Goal: Task Accomplishment & Management: Use online tool/utility

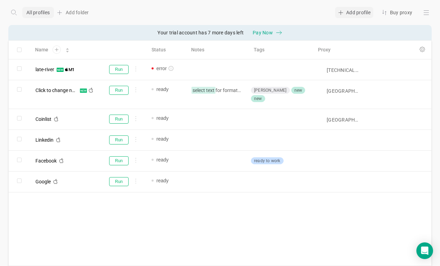
click at [342, 8] on div at bounding box center [340, 12] width 11 height 11
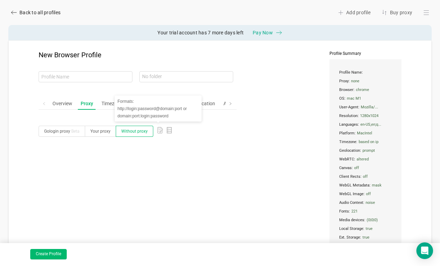
click at [158, 133] on icon at bounding box center [159, 130] width 5 height 6
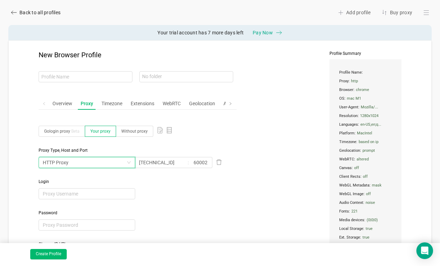
click at [87, 159] on div "HTTP Proxy" at bounding box center [85, 162] width 84 height 10
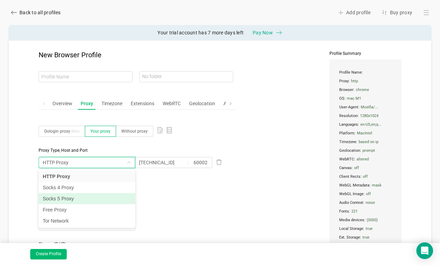
click at [70, 198] on li "Socks 5 Proxy" at bounding box center [87, 198] width 97 height 11
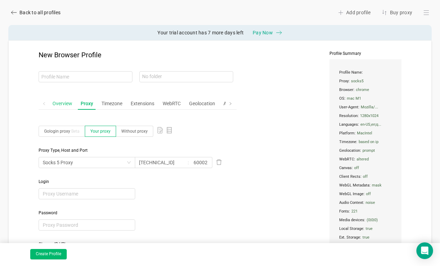
click at [67, 104] on div "Overview" at bounding box center [62, 103] width 25 height 13
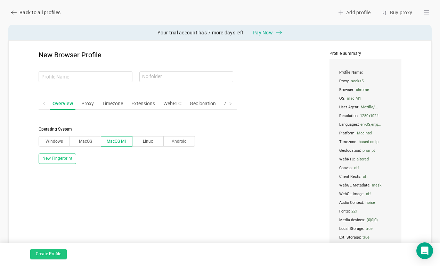
click at [52, 252] on button "Create Profile" at bounding box center [48, 254] width 36 height 10
type input "broad-bird"
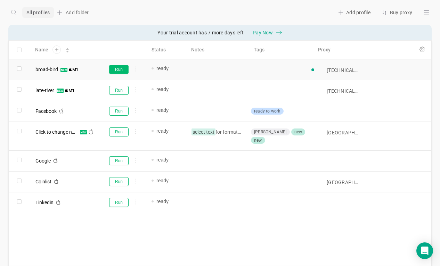
click at [115, 67] on button "Run" at bounding box center [118, 69] width 19 height 9
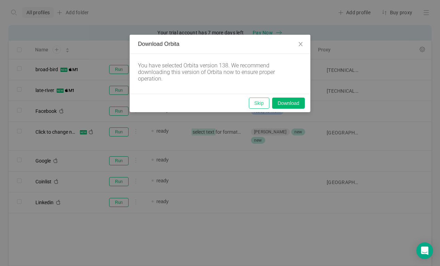
click at [260, 103] on button "Skip" at bounding box center [259, 103] width 20 height 11
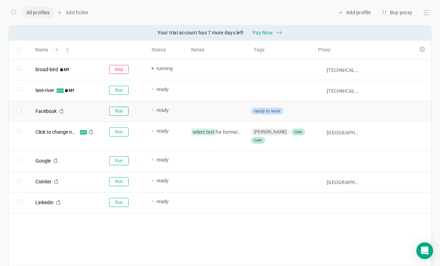
click at [260, 103] on div at bounding box center [280, 111] width 64 height 20
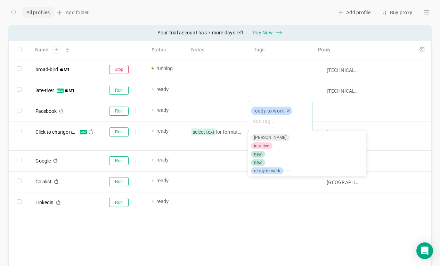
click at [350, 15] on div at bounding box center [220, 133] width 440 height 266
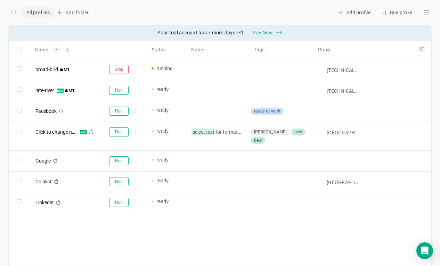
click at [350, 15] on div "Add profile" at bounding box center [354, 12] width 38 height 11
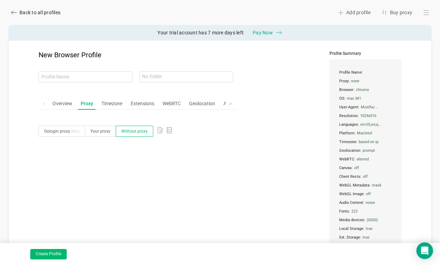
click at [157, 131] on icon at bounding box center [160, 130] width 7 height 7
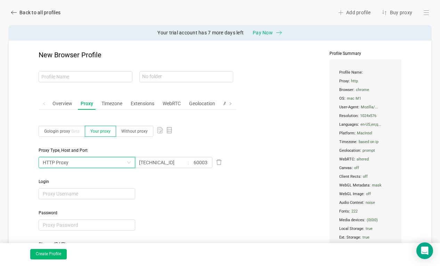
click at [73, 163] on div "HTTP Proxy" at bounding box center [85, 162] width 84 height 10
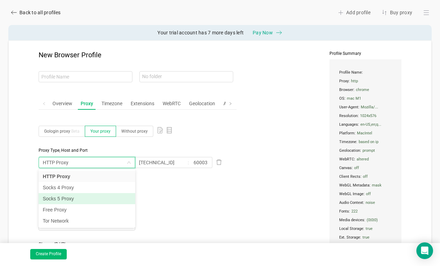
click at [66, 202] on li "Socks 5 Proxy" at bounding box center [87, 198] width 97 height 11
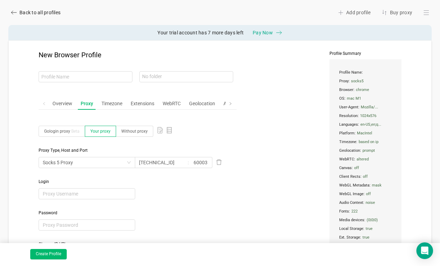
click at [173, 220] on div "Password" at bounding box center [138, 220] width 198 height 21
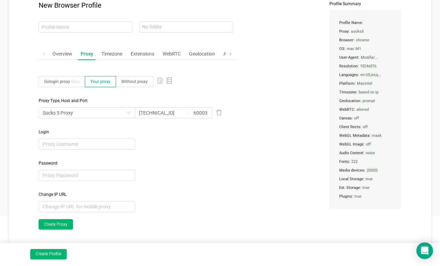
scroll to position [56, 0]
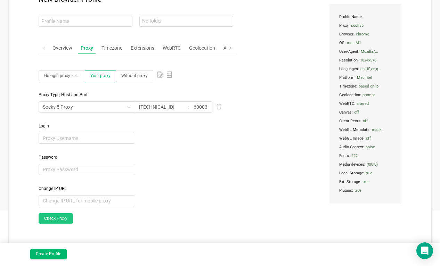
click at [48, 214] on link "Check Proxy" at bounding box center [56, 218] width 34 height 10
click at [207, 108] on input "60003" at bounding box center [201, 106] width 23 height 11
type input "60002"
click at [63, 216] on link "Check Proxy" at bounding box center [56, 218] width 34 height 10
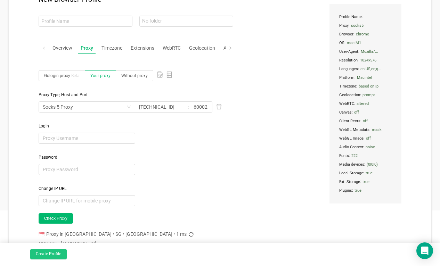
click at [51, 256] on button "Create Profile" at bounding box center [48, 254] width 36 height 10
type input "old-cloud"
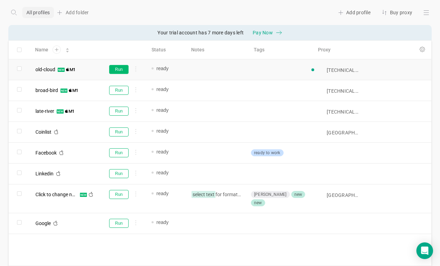
click at [118, 69] on button "Run" at bounding box center [118, 69] width 19 height 9
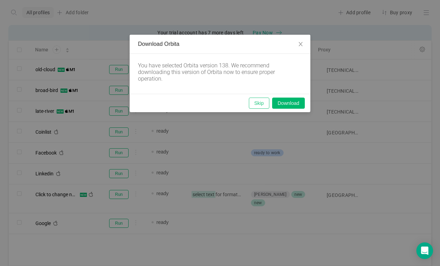
click at [264, 103] on button "Skip" at bounding box center [259, 103] width 20 height 11
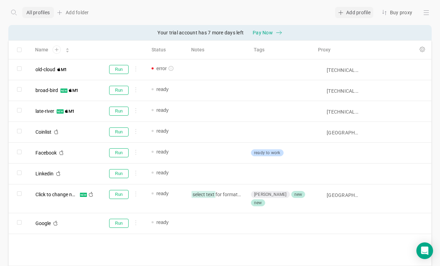
click at [348, 13] on div "Add profile" at bounding box center [354, 12] width 38 height 11
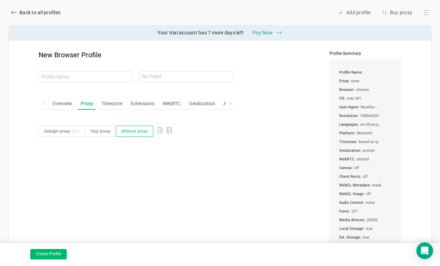
click at [158, 131] on icon at bounding box center [158, 131] width 1 height 0
click at [160, 128] on icon at bounding box center [160, 127] width 1 height 1
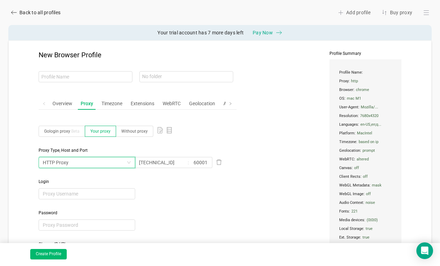
click at [90, 158] on div "HTTP Proxy" at bounding box center [85, 162] width 84 height 10
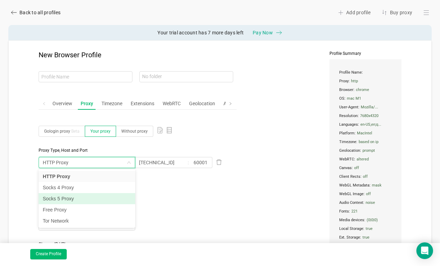
click at [83, 199] on li "Socks 5 Proxy" at bounding box center [87, 198] width 97 height 11
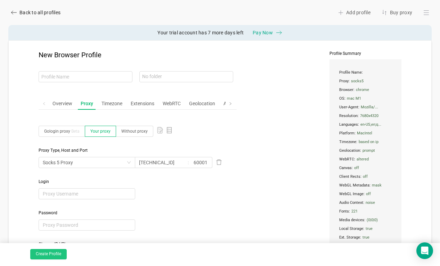
click at [50, 251] on button "Create Profile" at bounding box center [48, 254] width 36 height 10
type input "small-fire"
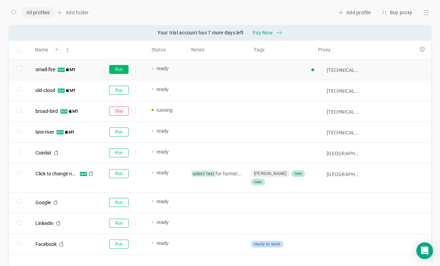
click at [115, 70] on button "Run" at bounding box center [118, 69] width 19 height 9
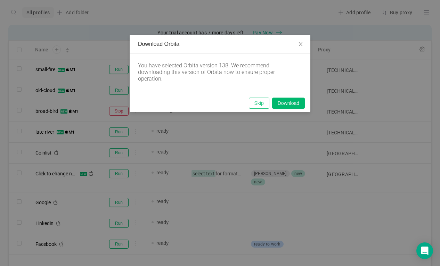
click at [259, 103] on button "Skip" at bounding box center [259, 103] width 20 height 11
